Goal: Check status: Check status

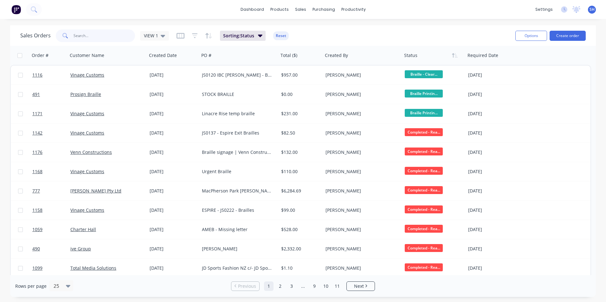
click at [85, 36] on input "text" at bounding box center [105, 35] width 62 height 13
type input "1176"
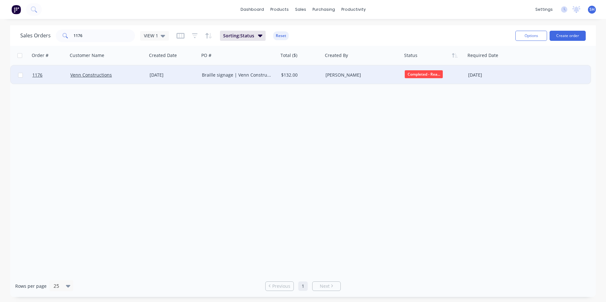
click at [370, 75] on div "[PERSON_NAME]" at bounding box center [361, 75] width 70 height 6
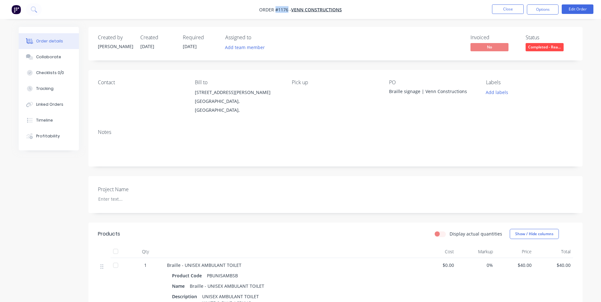
drag, startPoint x: 287, startPoint y: 10, endPoint x: 276, endPoint y: 10, distance: 10.8
click at [276, 10] on span "Order #1176 -" at bounding box center [275, 10] width 32 height 6
copy span "#1176"
drag, startPoint x: 466, startPoint y: 91, endPoint x: 386, endPoint y: 94, distance: 80.3
click at [386, 94] on div "Contact Bill to [STREET_ADDRESS][PERSON_NAME], Pick up PO Braille signage | Ven…" at bounding box center [335, 97] width 495 height 54
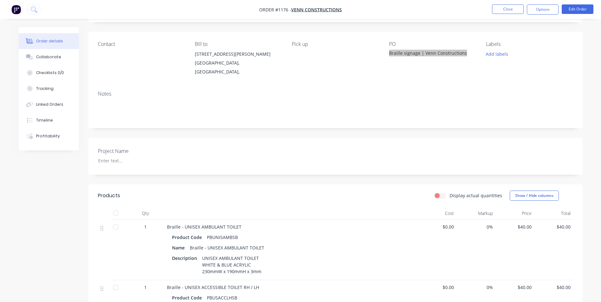
scroll to position [95, 0]
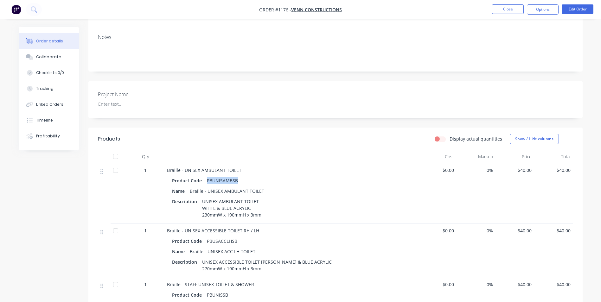
drag, startPoint x: 238, startPoint y: 176, endPoint x: 206, endPoint y: 175, distance: 32.4
click at [206, 176] on div "PBUNISAMBSB" at bounding box center [222, 180] width 36 height 9
copy div "PBUNISAMBSB"
drag, startPoint x: 252, startPoint y: 203, endPoint x: 202, endPoint y: 204, distance: 50.4
click at [202, 204] on div "UNISEX AMBULANT TOILET WHITE & BLUE ACRYLIC 230mmW x 190mmH x 3mm" at bounding box center [232, 208] width 64 height 23
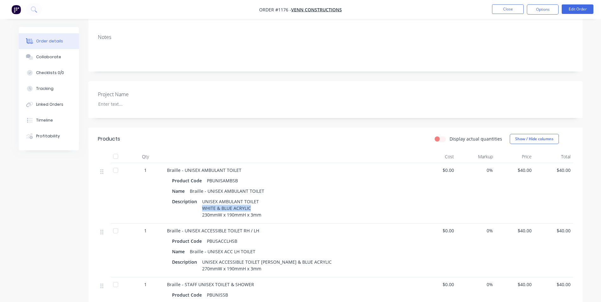
copy div "WHITE & BLUE ACRYLIC"
drag, startPoint x: 237, startPoint y: 236, endPoint x: 206, endPoint y: 238, distance: 30.5
click at [206, 238] on div "PBUSACCLHSB" at bounding box center [222, 241] width 36 height 9
copy div "PBUSACCLHSB"
drag, startPoint x: 250, startPoint y: 263, endPoint x: 203, endPoint y: 260, distance: 47.1
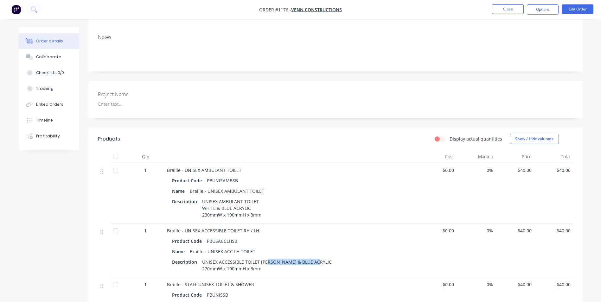
click at [203, 260] on div "UNISEX ACCESSIBLE TOILET [PERSON_NAME] & BLUE ACRYLIC 270mmW x 190mmH x 3mm" at bounding box center [267, 266] width 135 height 16
copy div "WHITE & BLUE ACRYLIC"
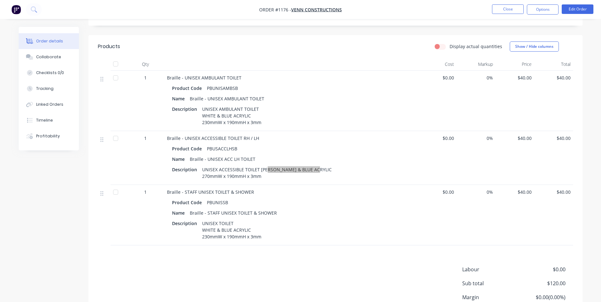
scroll to position [190, 0]
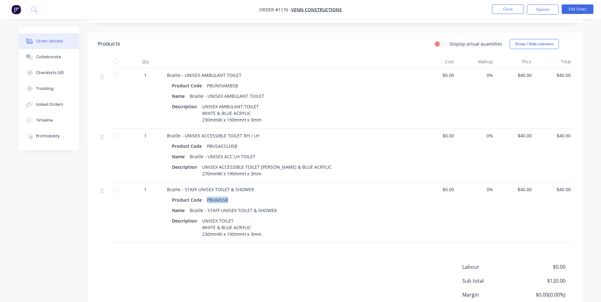
drag, startPoint x: 227, startPoint y: 201, endPoint x: 206, endPoint y: 202, distance: 20.9
click at [206, 202] on div "PBUNISSB" at bounding box center [217, 200] width 26 height 9
copy div "PBUNISSB"
drag, startPoint x: 252, startPoint y: 227, endPoint x: 199, endPoint y: 229, distance: 52.3
click at [200, 229] on div "UNISEX TOILET WHITE & BLUE ACRYLIC 230mmW x 190mmH x 3mm" at bounding box center [232, 228] width 64 height 23
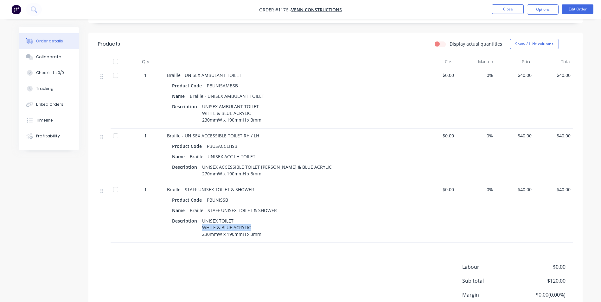
copy div "WHITE & BLUE ACRYLIC"
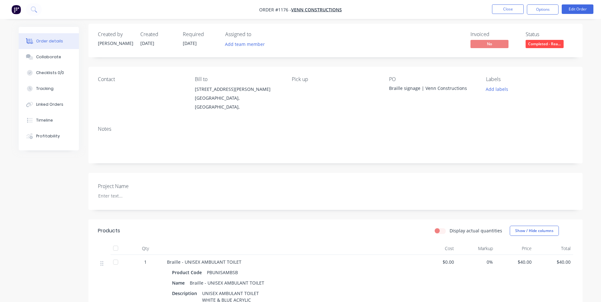
scroll to position [0, 0]
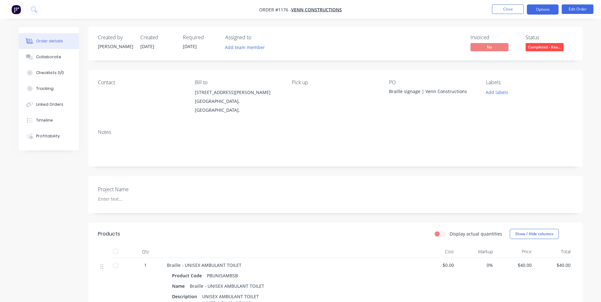
click at [535, 9] on button "Options" at bounding box center [543, 9] width 32 height 10
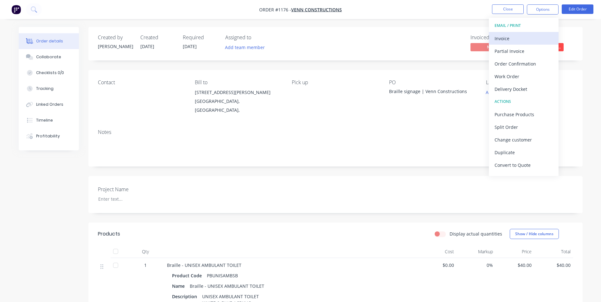
click at [514, 38] on div "Invoice" at bounding box center [524, 38] width 58 height 9
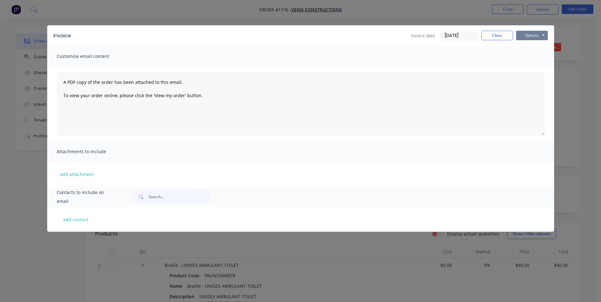
click at [535, 33] on button "Options" at bounding box center [532, 36] width 32 height 10
click at [540, 57] on button "Print" at bounding box center [536, 57] width 41 height 10
click at [498, 36] on button "Close" at bounding box center [498, 36] width 32 height 10
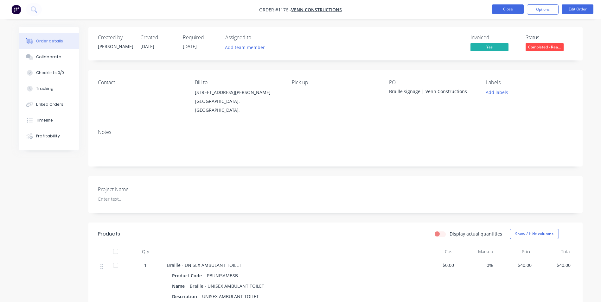
click at [508, 8] on button "Close" at bounding box center [508, 9] width 32 height 10
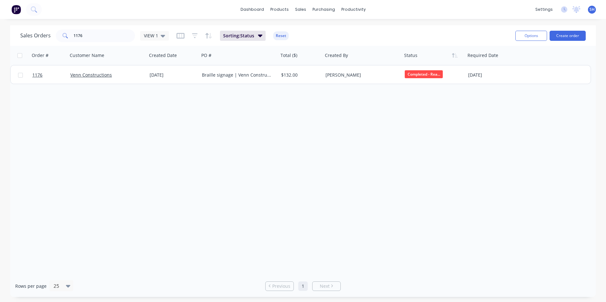
click at [156, 123] on div "Order # Customer Name Created Date PO # Total ($) Created By Status Required Da…" at bounding box center [303, 161] width 586 height 230
click at [112, 37] on input "1176" at bounding box center [105, 35] width 62 height 13
drag, startPoint x: 104, startPoint y: 36, endPoint x: 41, endPoint y: 35, distance: 62.8
click at [41, 35] on div "Sales Orders 1176 VIEW 1" at bounding box center [94, 35] width 149 height 13
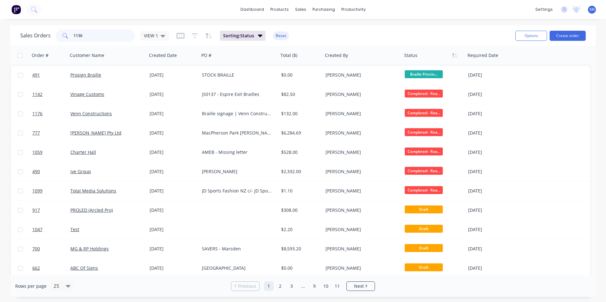
type input "1136"
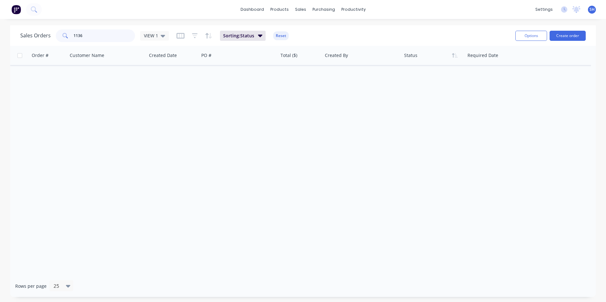
click at [101, 39] on input "1136" at bounding box center [105, 35] width 62 height 13
drag, startPoint x: 101, startPoint y: 37, endPoint x: 52, endPoint y: 29, distance: 49.4
click at [52, 29] on div "Sales Orders 1136 VIEW 1" at bounding box center [94, 35] width 149 height 13
type input "1158"
